Goal: Information Seeking & Learning: Learn about a topic

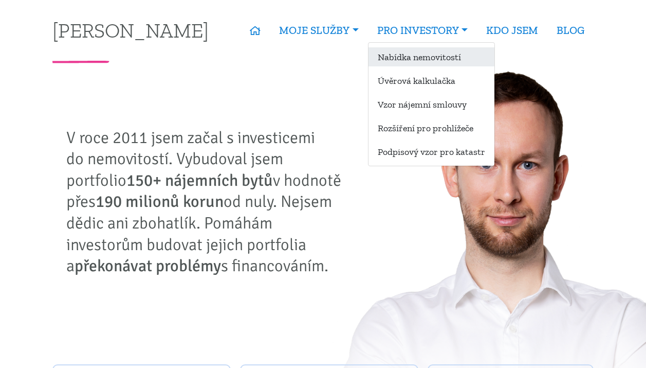
click at [428, 61] on link "Nabídka nemovitostí" at bounding box center [432, 56] width 126 height 19
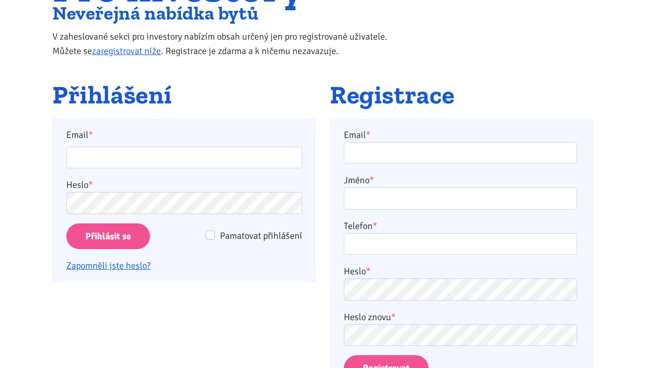
scroll to position [132, 0]
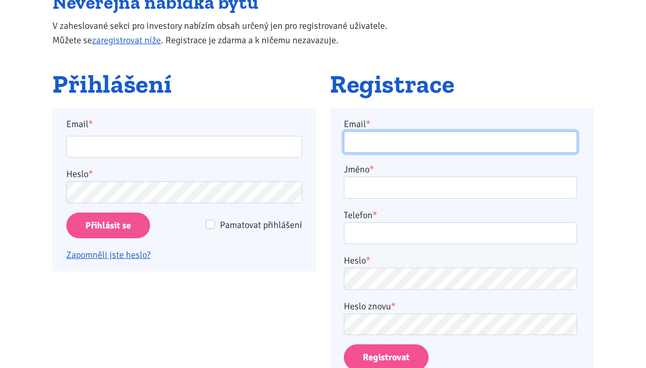
type input "monakub@gmail.com"
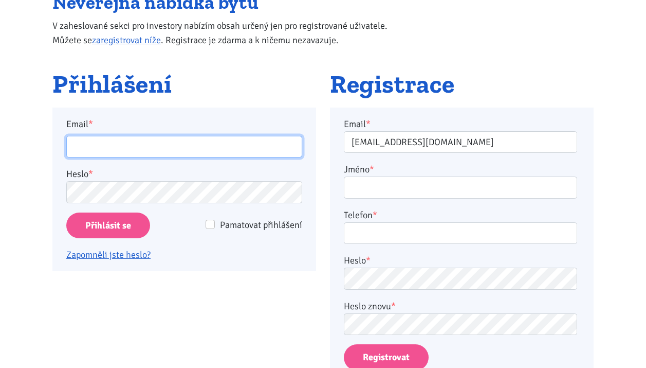
type input "monakub@gmail.com"
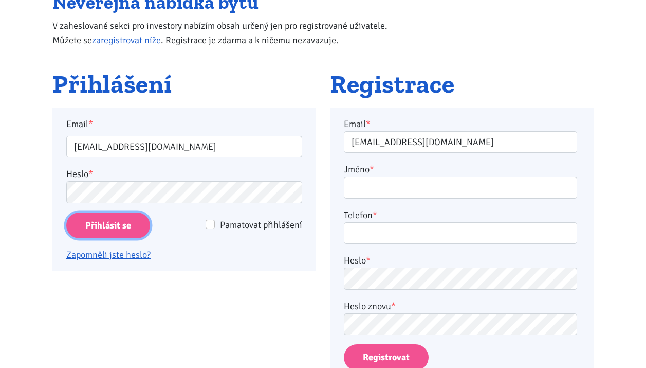
click at [85, 227] on input "Přihlásit se" at bounding box center [108, 225] width 84 height 26
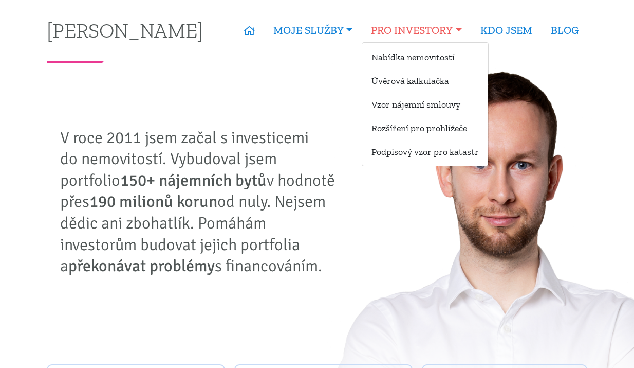
click at [451, 23] on link "PRO INVESTORY" at bounding box center [416, 31] width 109 height 24
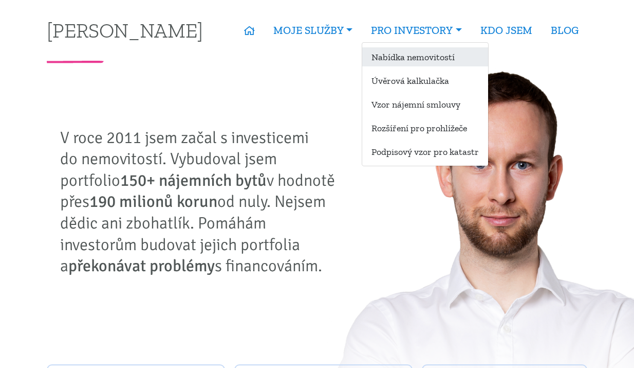
click at [415, 59] on link "Nabídka nemovitostí" at bounding box center [425, 56] width 126 height 19
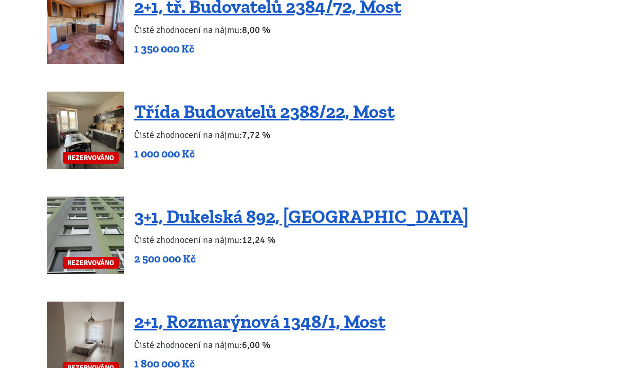
scroll to position [1878, 0]
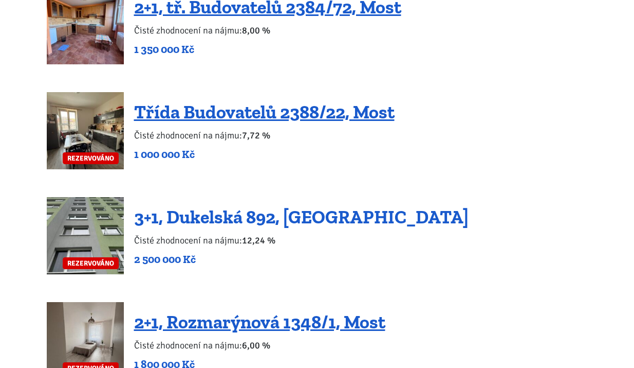
click at [339, 206] on link "3+1, Dukelská 892, [GEOGRAPHIC_DATA]" at bounding box center [301, 217] width 335 height 22
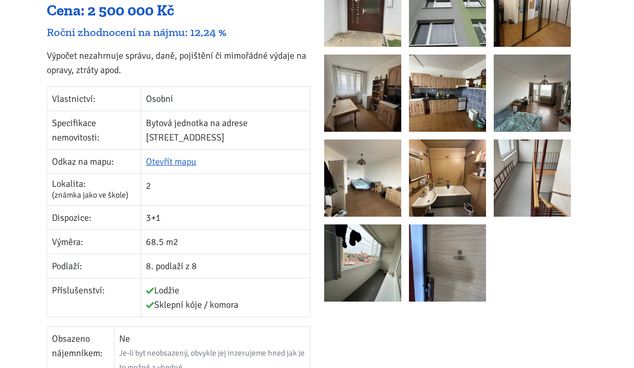
scroll to position [241, 0]
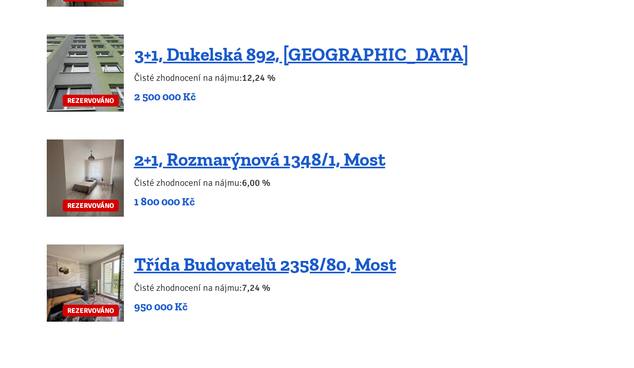
scroll to position [2026, 0]
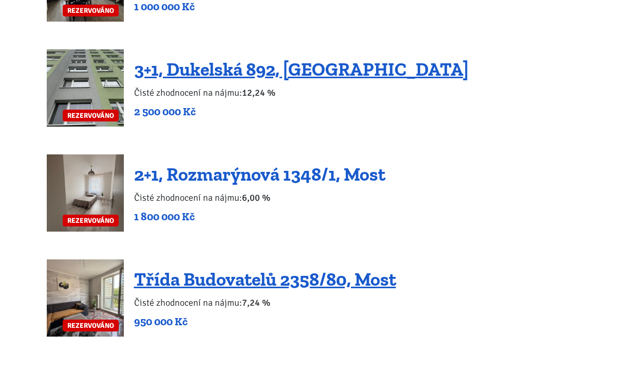
click at [362, 163] on link "2+1, Rozmarýnová 1348/1, Most" at bounding box center [259, 174] width 251 height 22
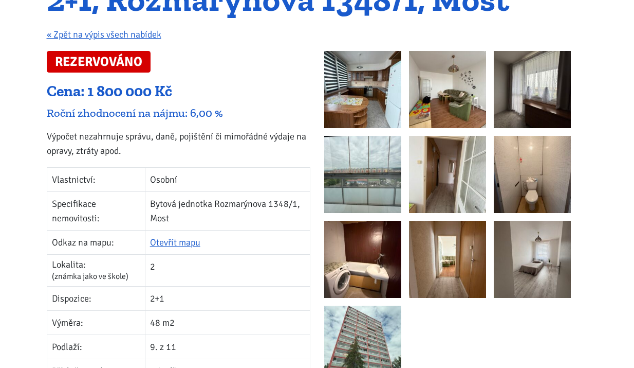
scroll to position [128, 0]
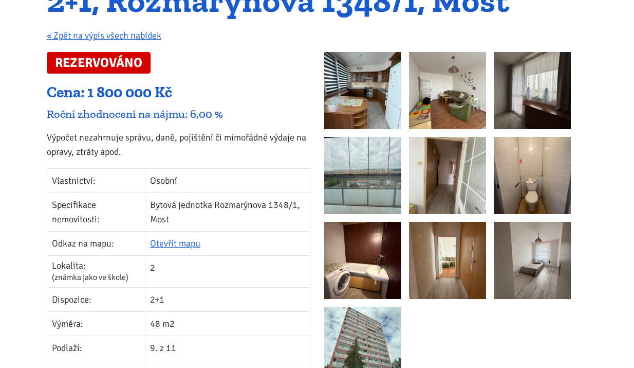
click at [350, 261] on img at bounding box center [362, 260] width 77 height 77
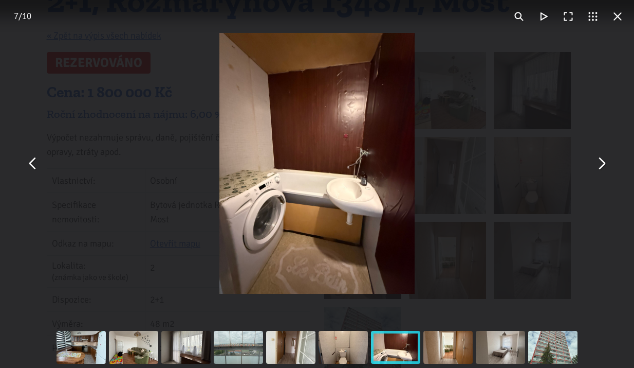
click at [605, 165] on button "You can close this modal content with the ESC key" at bounding box center [601, 163] width 25 height 25
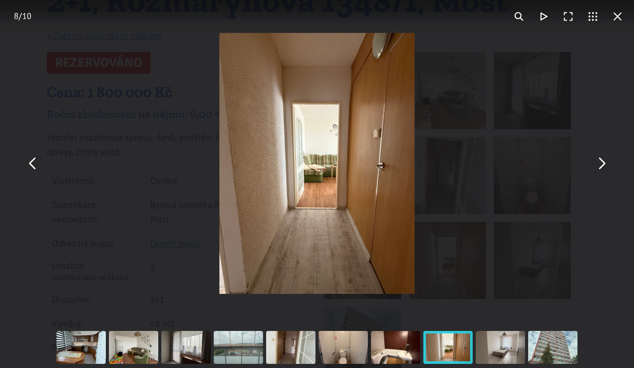
click at [605, 165] on button "You can close this modal content with the ESC key" at bounding box center [601, 163] width 25 height 25
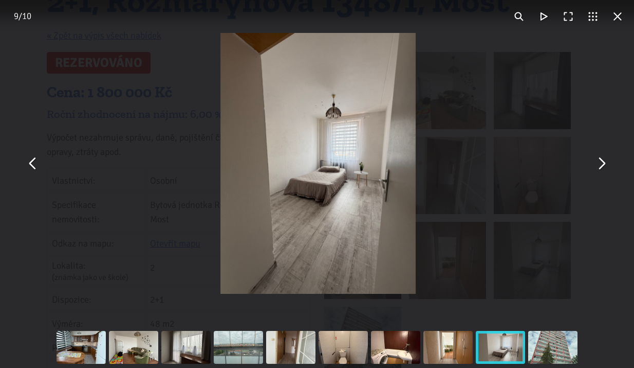
click at [605, 165] on button "You can close this modal content with the ESC key" at bounding box center [601, 163] width 25 height 25
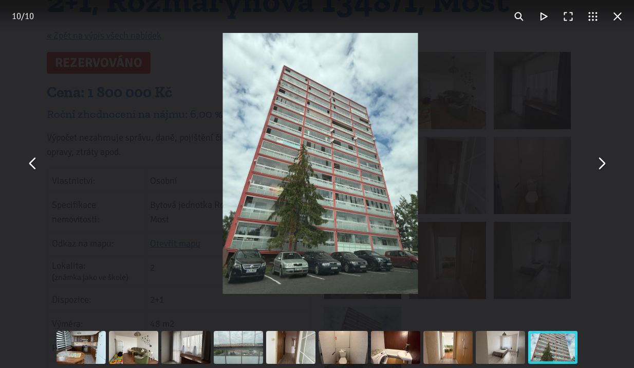
click at [605, 165] on button "You can close this modal content with the ESC key" at bounding box center [601, 163] width 25 height 25
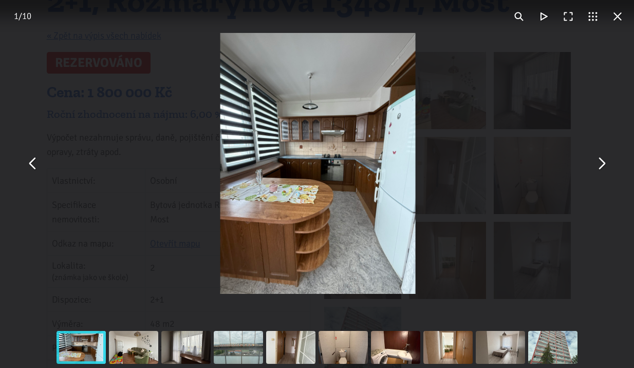
click at [621, 20] on button "You can close this modal content with the ESC key" at bounding box center [618, 16] width 25 height 25
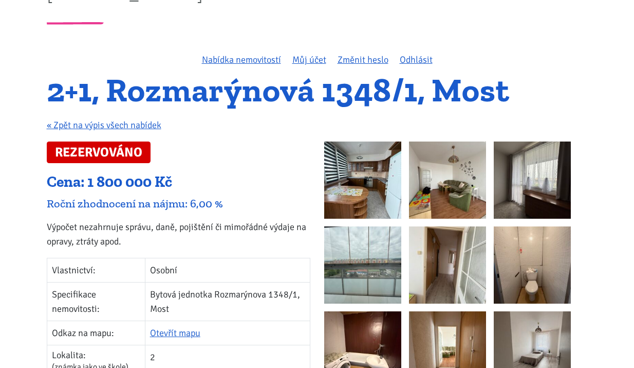
scroll to position [13, 0]
